Goal: Information Seeking & Learning: Learn about a topic

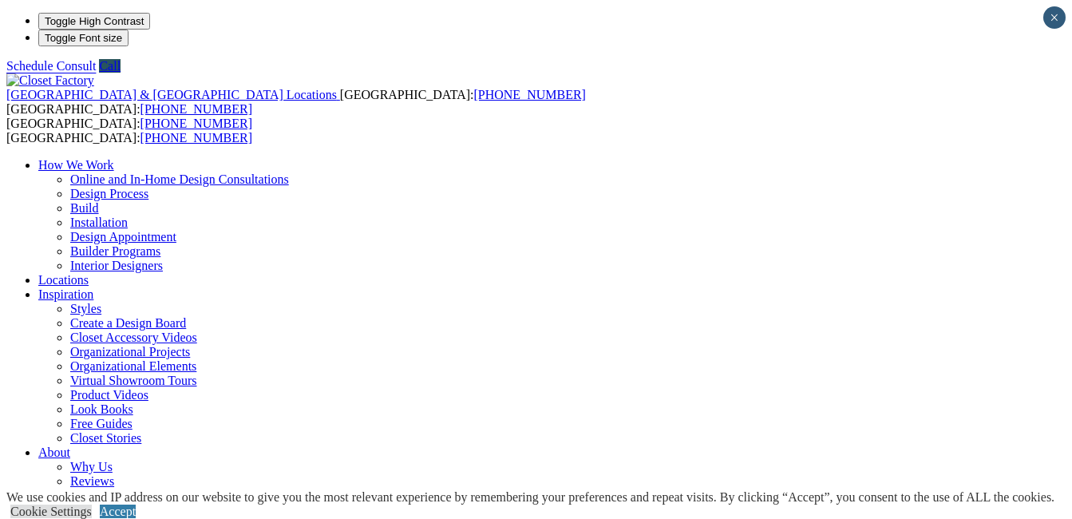
scroll to position [30, 0]
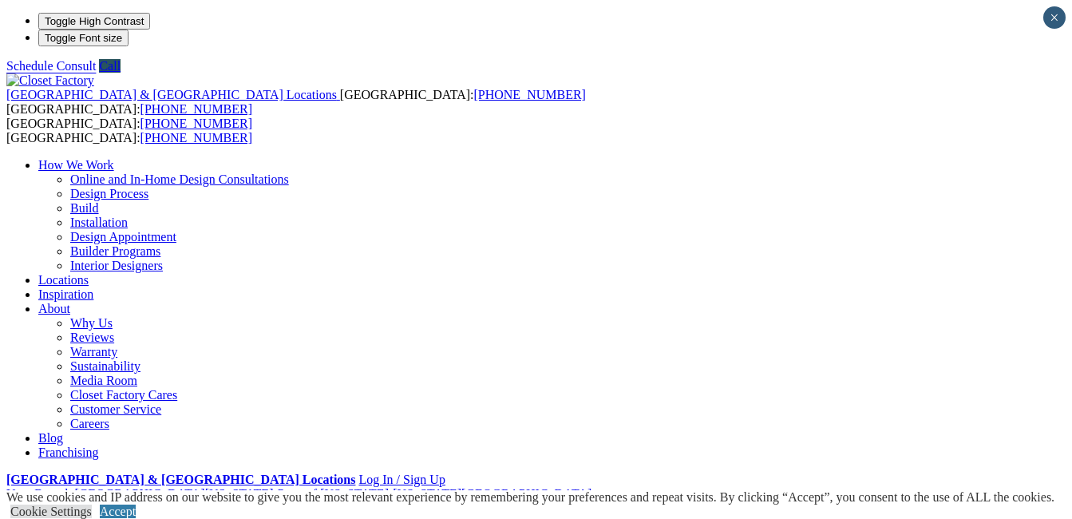
scroll to position [30, 0]
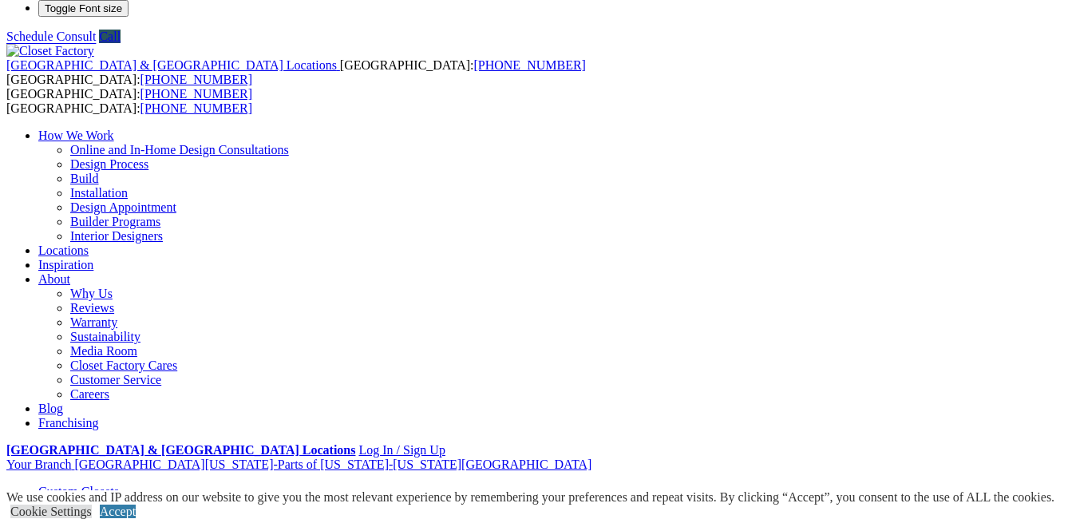
click at [80, 484] on link "Custom Closets" at bounding box center [78, 491] width 81 height 14
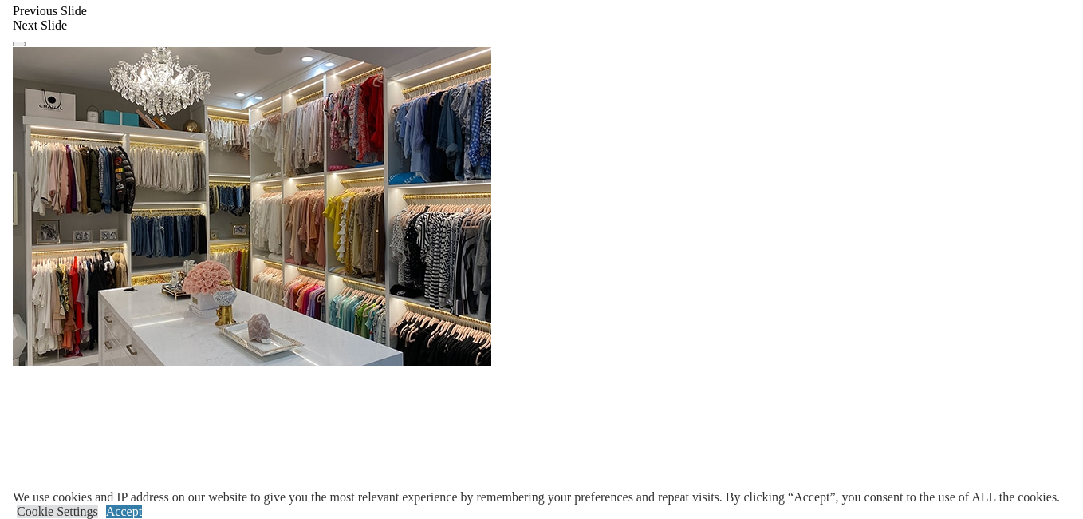
scroll to position [1607, 0]
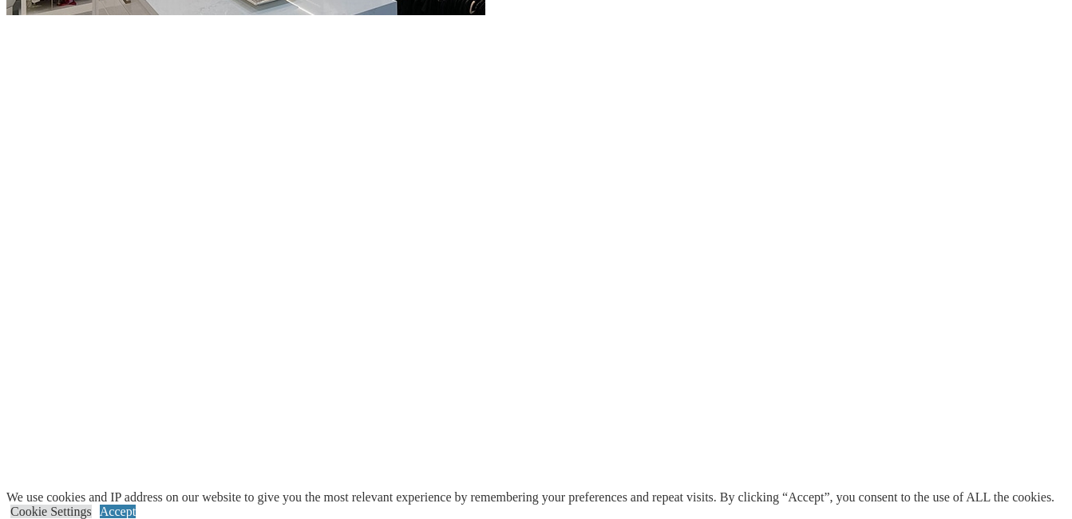
scroll to position [1964, 0]
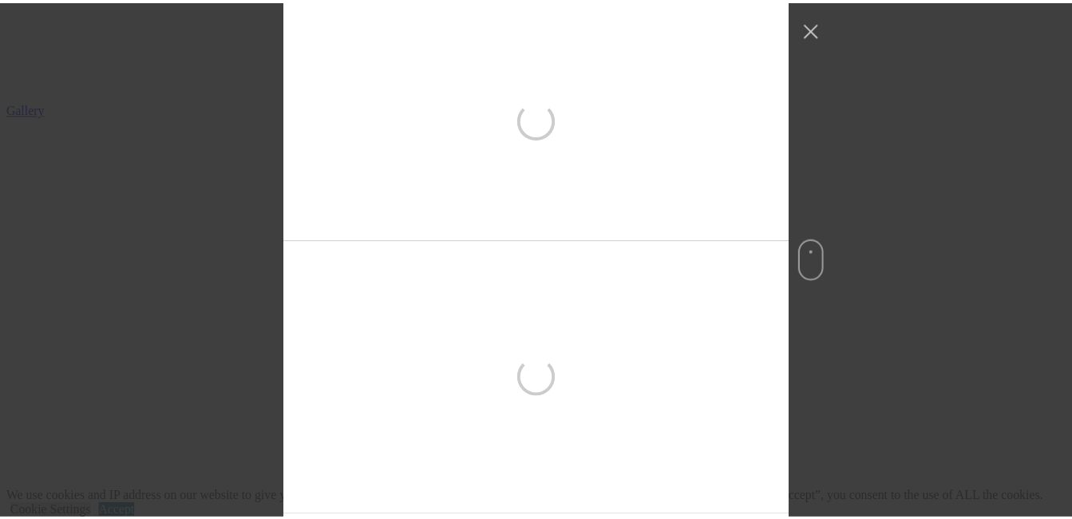
scroll to position [754, 0]
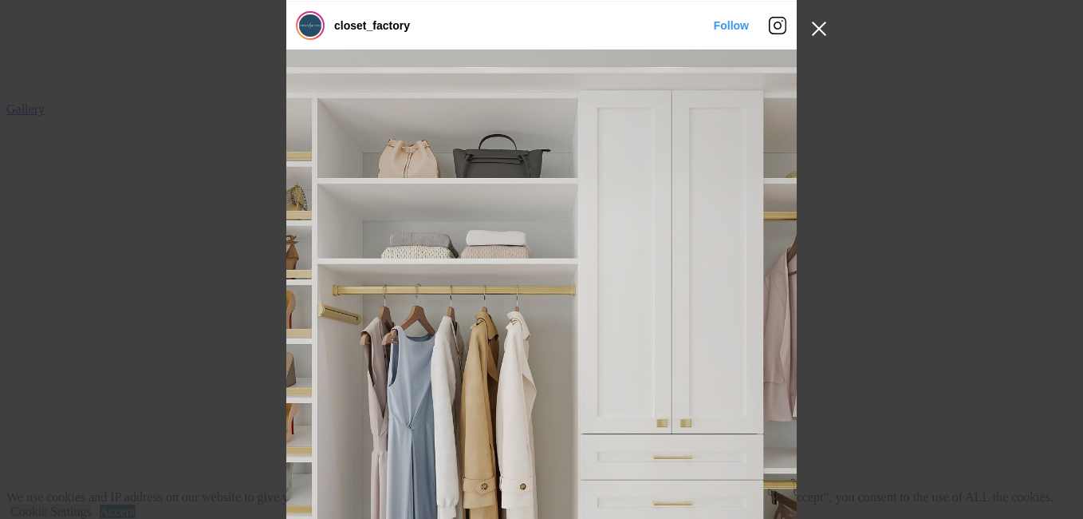
click at [822, 28] on button "Close Instagram Feed Popup" at bounding box center [820, 29] width 26 height 26
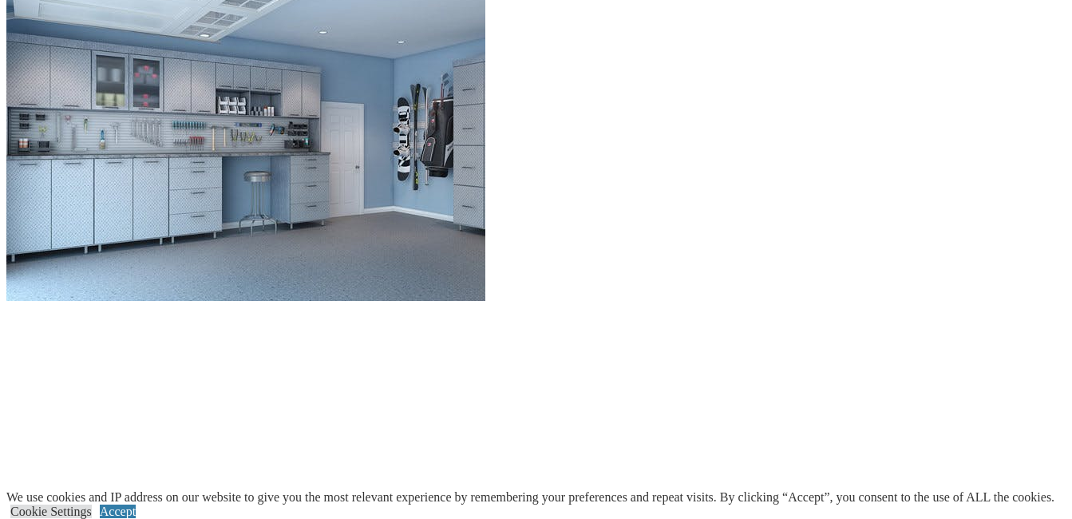
scroll to position [1594, 0]
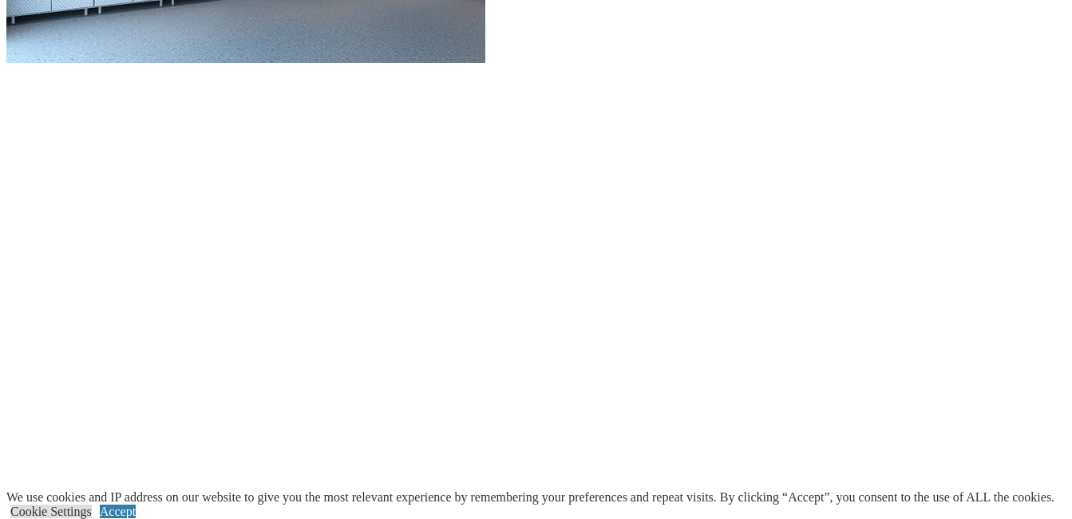
scroll to position [1784, 0]
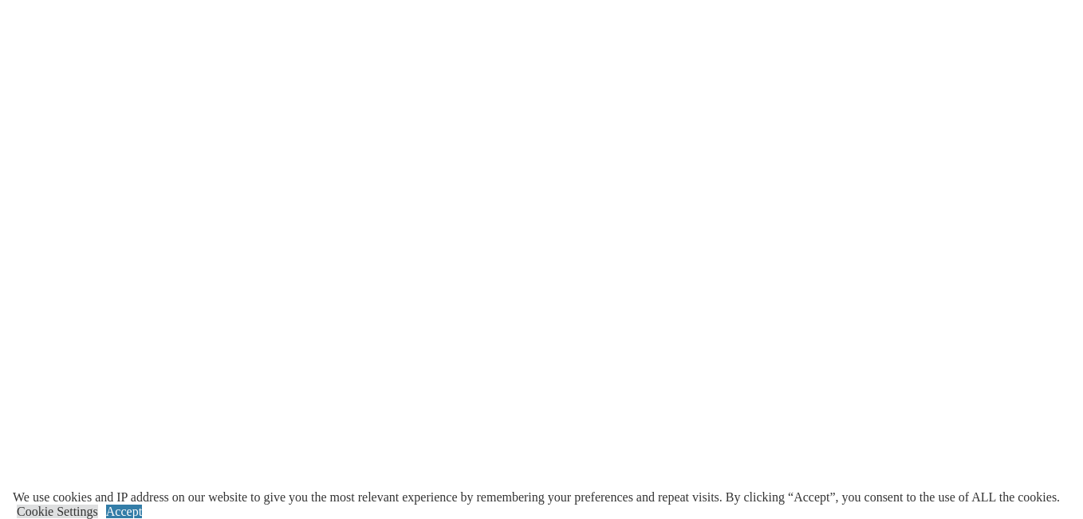
scroll to position [1896, 0]
